Goal: Task Accomplishment & Management: Manage account settings

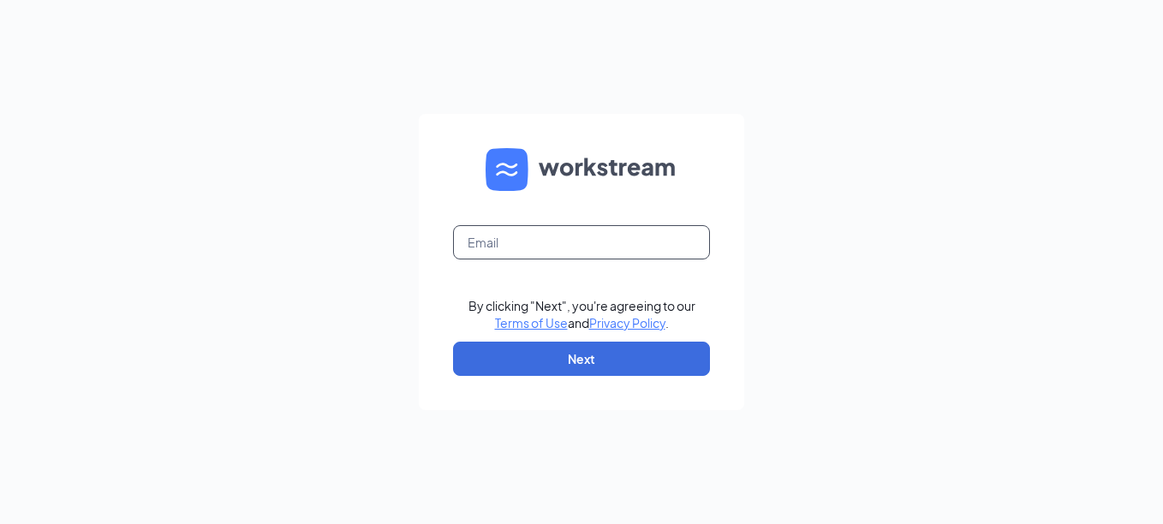
click at [504, 249] on input "text" at bounding box center [581, 242] width 257 height 34
type input "alma.moreno@craveable-brands.com"
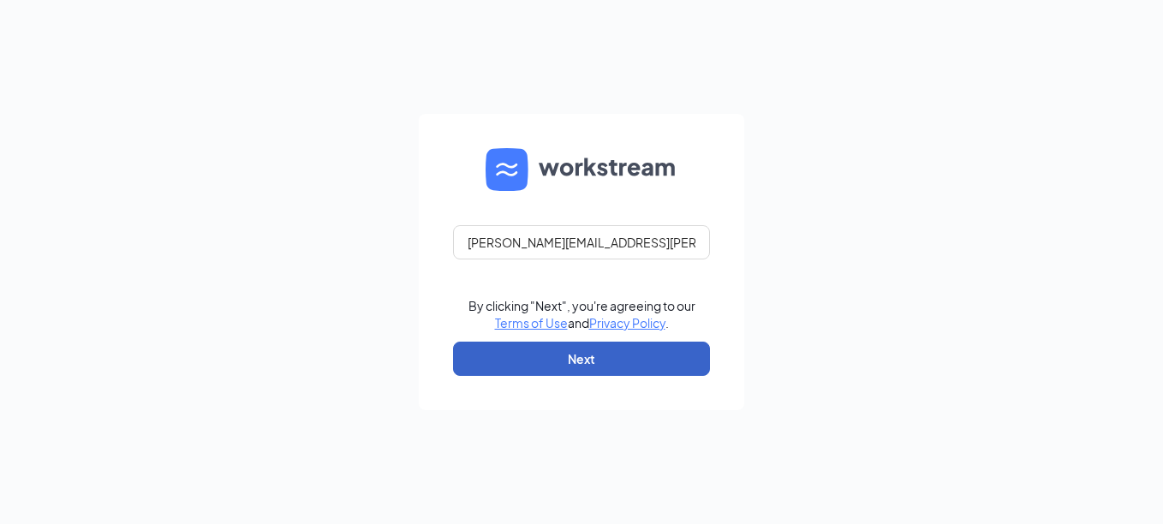
click at [522, 357] on button "Next" at bounding box center [581, 359] width 257 height 34
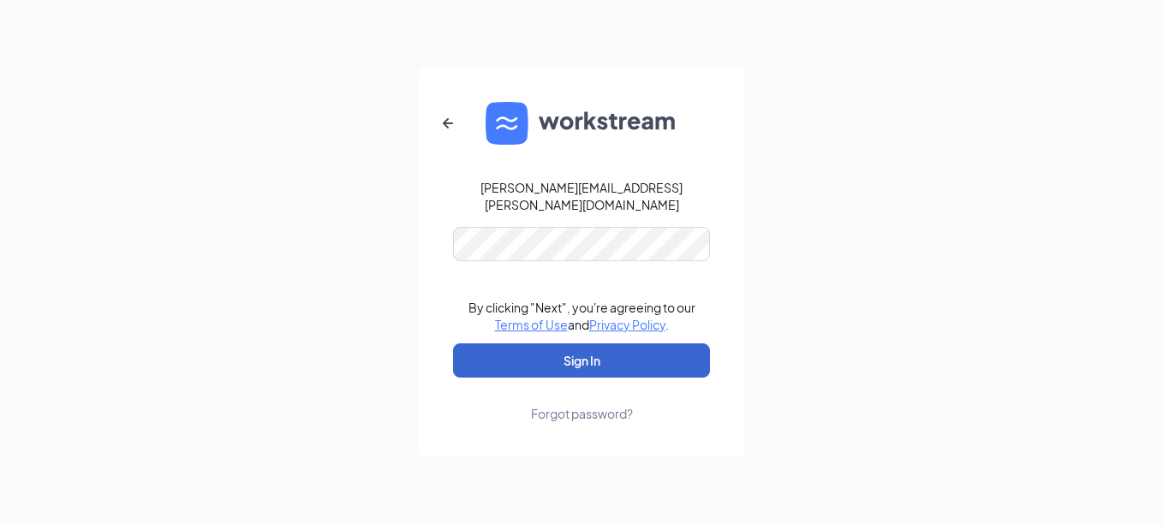
click at [530, 343] on button "Sign In" at bounding box center [581, 360] width 257 height 34
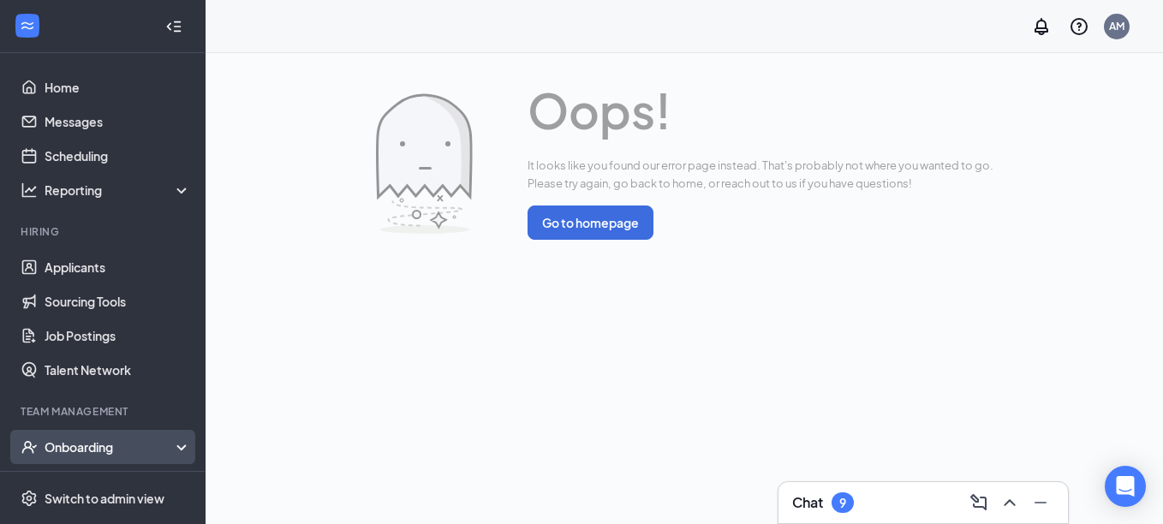
click at [121, 445] on div "Onboarding" at bounding box center [111, 446] width 132 height 17
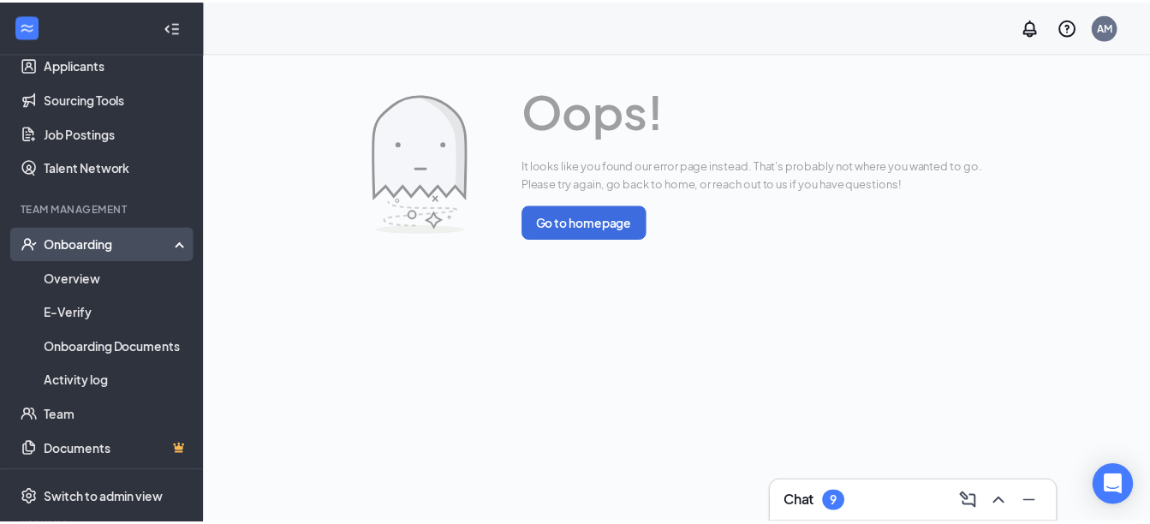
scroll to position [206, 0]
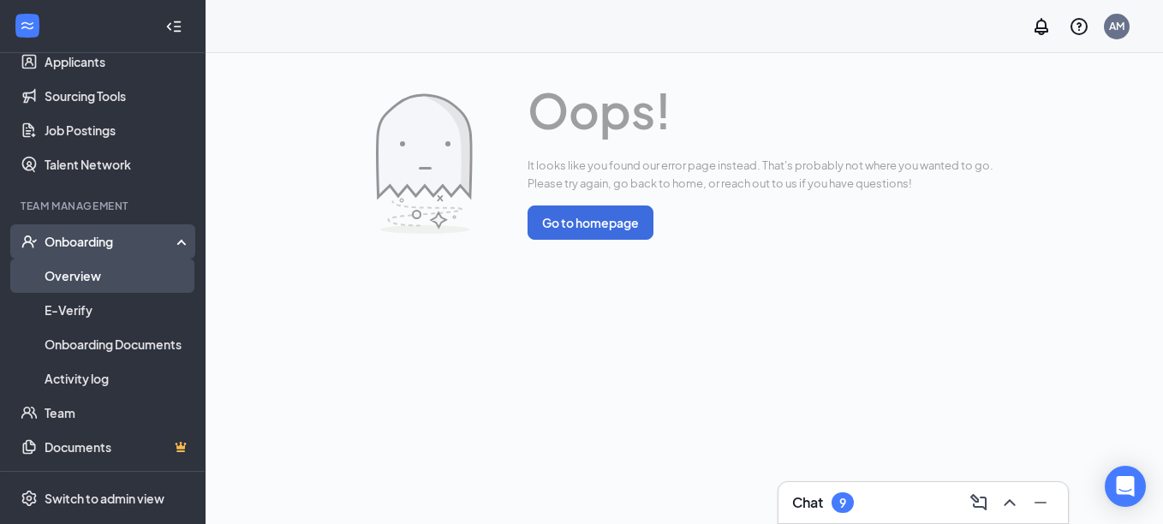
click at [101, 277] on link "Overview" at bounding box center [118, 276] width 146 height 34
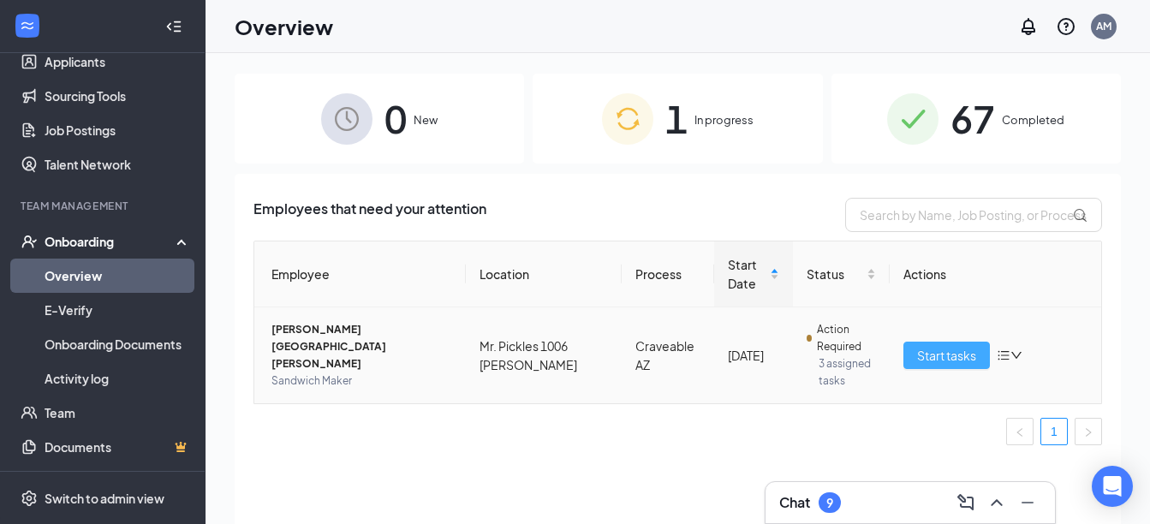
click at [953, 356] on span "Start tasks" at bounding box center [946, 355] width 59 height 19
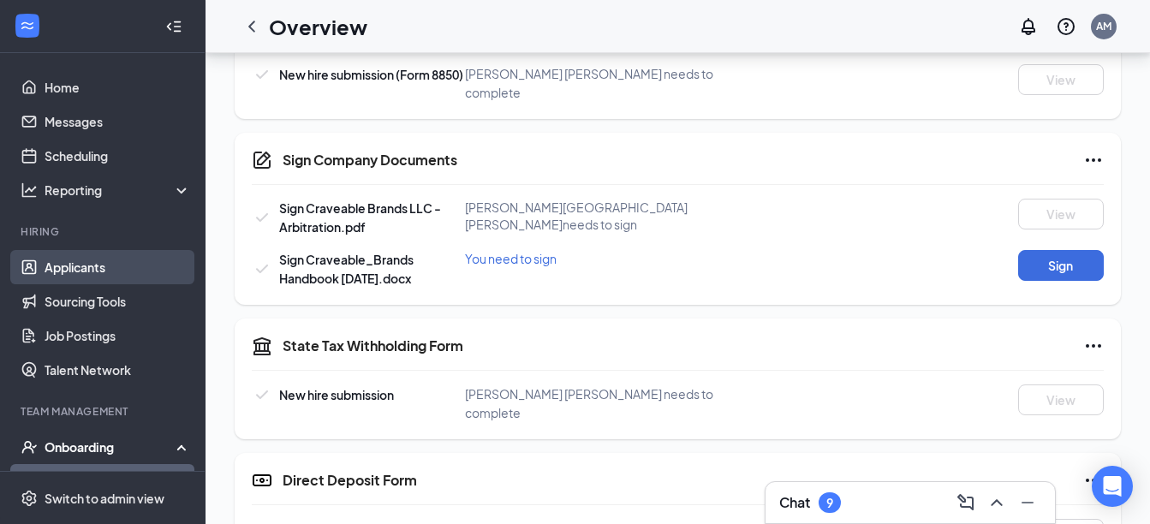
click at [88, 261] on link "Applicants" at bounding box center [118, 267] width 146 height 34
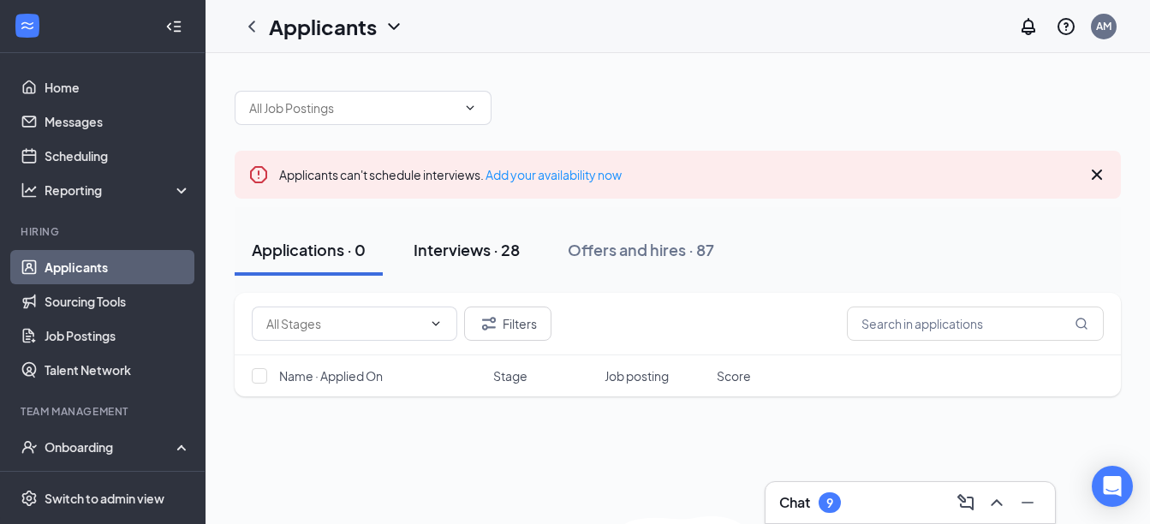
click at [425, 244] on div "Interviews · 28" at bounding box center [467, 249] width 106 height 21
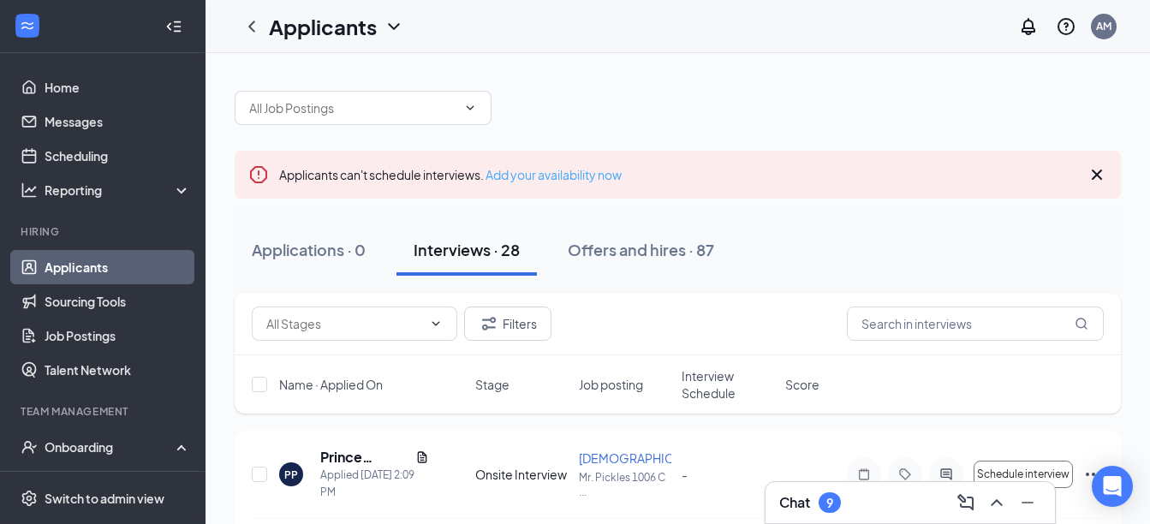
click at [563, 171] on link "Add your availability now" at bounding box center [554, 174] width 136 height 15
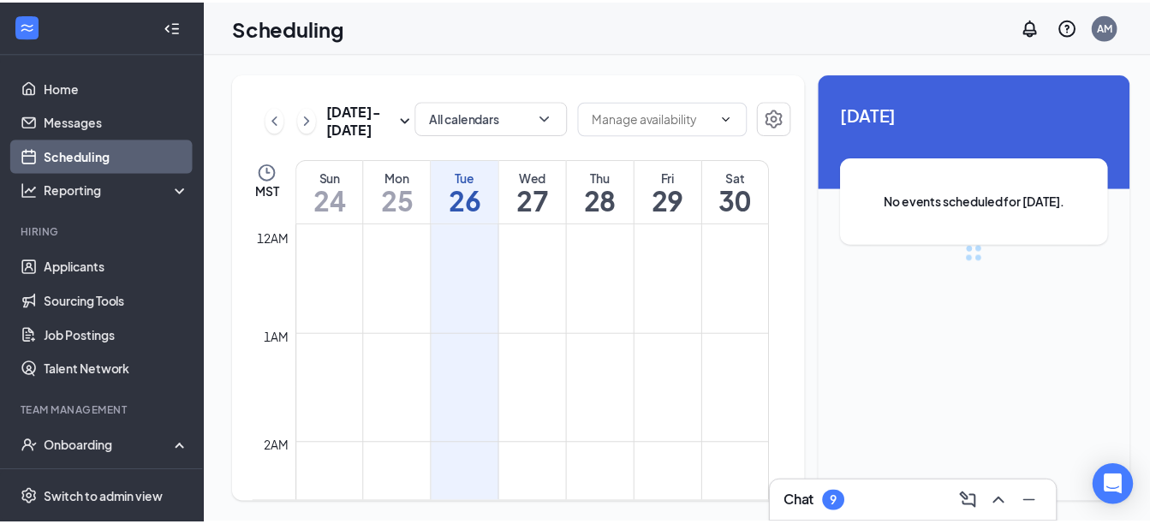
scroll to position [842, 0]
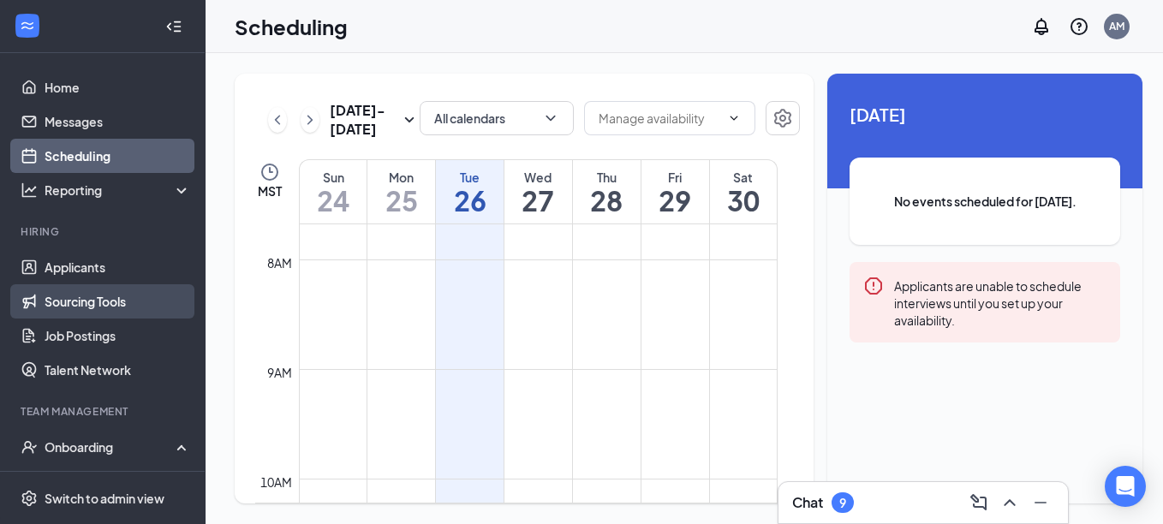
click at [83, 299] on link "Sourcing Tools" at bounding box center [118, 301] width 146 height 34
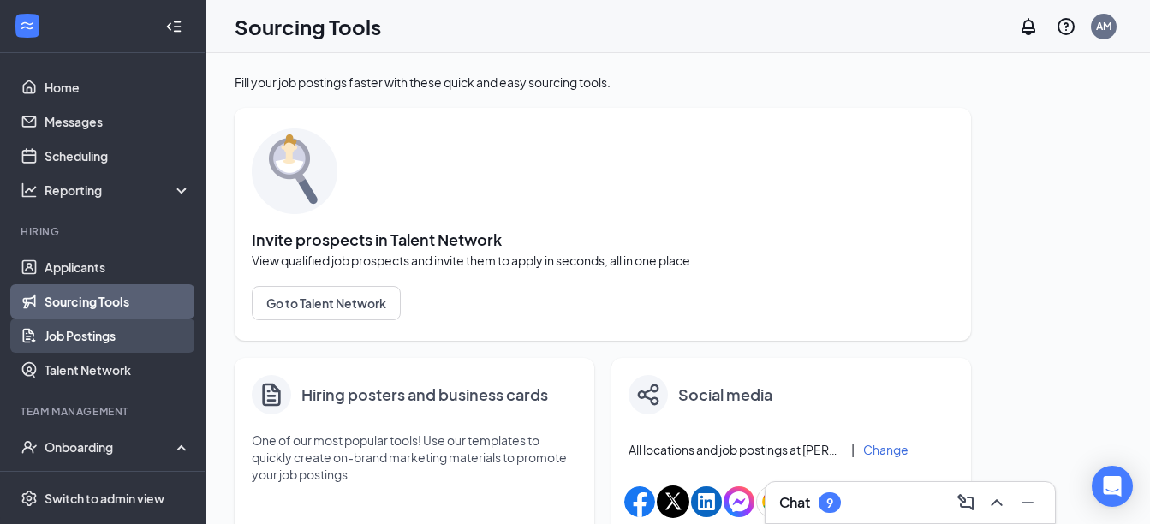
click at [82, 330] on link "Job Postings" at bounding box center [118, 336] width 146 height 34
